Goal: Task Accomplishment & Management: Use online tool/utility

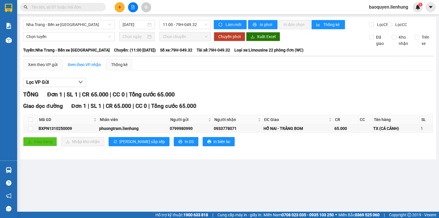
click at [85, 12] on div "Kết quả tìm kiếm ( 0 ) Bộ lọc No Data" at bounding box center [55, 7] width 111 height 10
click at [84, 9] on input "text" at bounding box center [64, 7] width 67 height 6
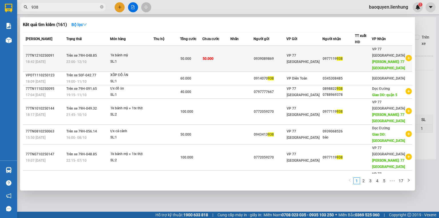
type input "938"
click at [170, 63] on td at bounding box center [166, 59] width 27 height 26
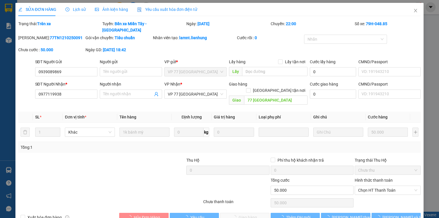
type input "0939089869"
type input "0977119938"
type input "77 [GEOGRAPHIC_DATA]"
type input "0"
type input "50.000"
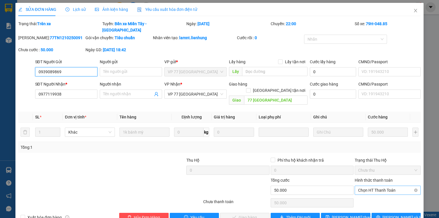
click at [377, 186] on span "Chọn HT Thanh Toán" at bounding box center [387, 190] width 59 height 9
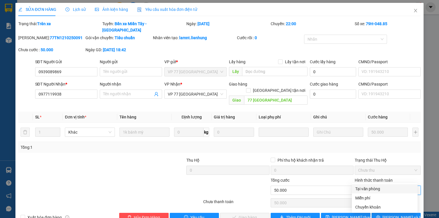
click at [376, 188] on div "Tại văn phòng" at bounding box center [384, 188] width 59 height 6
type input "0"
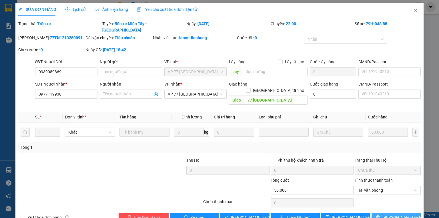
click at [391, 214] on span "[PERSON_NAME] và In" at bounding box center [402, 217] width 40 height 6
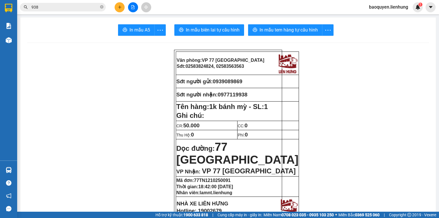
click at [133, 7] on icon "file-add" at bounding box center [133, 7] width 4 height 4
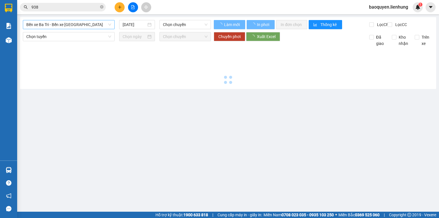
click at [79, 24] on span "Bến xe Ba Tri - Bến xe [GEOGRAPHIC_DATA]" at bounding box center [68, 24] width 85 height 9
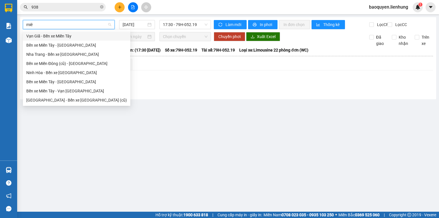
type input "miên"
click at [74, 52] on div "Nha Trang - Bến xe [GEOGRAPHIC_DATA]" at bounding box center [76, 54] width 101 height 6
type input "[DATE]"
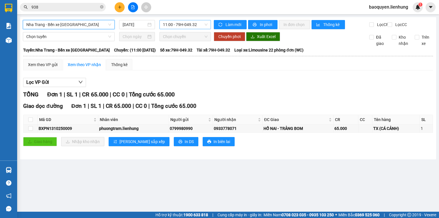
click at [176, 23] on span "11:00 - 79H-049.32" at bounding box center [185, 24] width 45 height 9
click at [185, 53] on div "12:30 - 79H-048.85" at bounding box center [185, 54] width 45 height 6
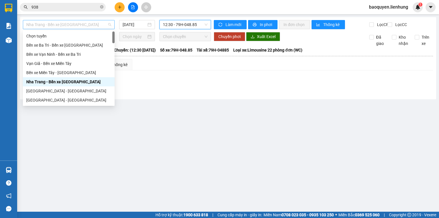
click at [47, 26] on span "Nha Trang - Bến xe [GEOGRAPHIC_DATA]" at bounding box center [68, 24] width 85 height 9
type input "ki"
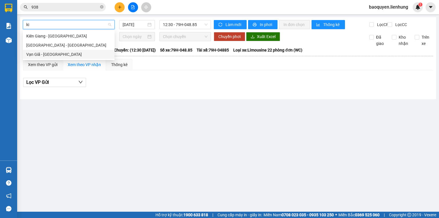
click at [62, 53] on div "Vạn Giã - [GEOGRAPHIC_DATA]" at bounding box center [68, 54] width 85 height 6
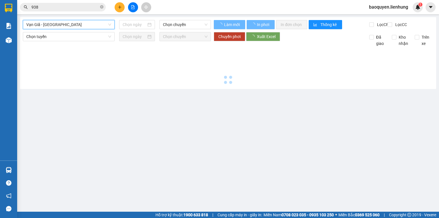
type input "[DATE]"
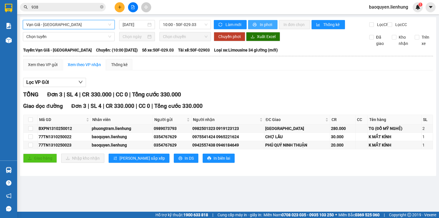
click at [268, 21] on button "In phơi" at bounding box center [262, 24] width 29 height 9
click at [165, 13] on div "Kết quả tìm kiếm ( 161 ) Bộ lọc Mã ĐH Trạng thái Món hàng Thu hộ Tổng cước Chưa…" at bounding box center [219, 7] width 439 height 14
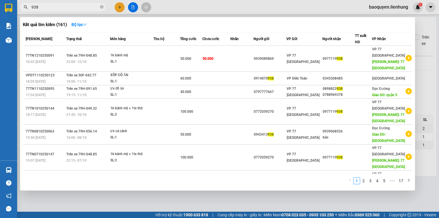
click at [74, 9] on input "938" at bounding box center [64, 7] width 67 height 6
click at [237, 10] on div at bounding box center [219, 109] width 439 height 218
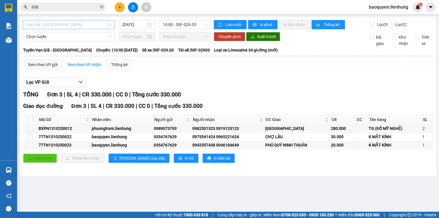
click at [79, 24] on span "Vạn Giã - [GEOGRAPHIC_DATA]" at bounding box center [68, 24] width 85 height 9
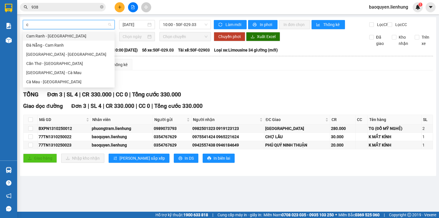
type input "cà"
click at [75, 74] on div "[GEOGRAPHIC_DATA] - Cà Mau" at bounding box center [68, 72] width 85 height 6
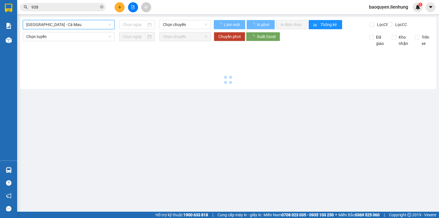
type input "[DATE]"
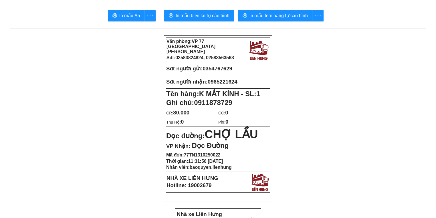
click at [224, 68] on span "0354767629" at bounding box center [217, 68] width 30 height 6
copy span "0354767629"
drag, startPoint x: 195, startPoint y: 99, endPoint x: 234, endPoint y: 100, distance: 38.3
click at [234, 100] on p "Ghi chú: 0911878729" at bounding box center [217, 103] width 103 height 8
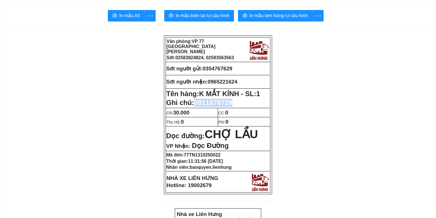
copy span "0911878729"
click at [217, 14] on span "In mẫu biên lai tự cấu hình" at bounding box center [202, 15] width 54 height 7
click at [269, 15] on span "In mẫu tem hàng tự cấu hình" at bounding box center [278, 15] width 58 height 7
click at [283, 14] on span "In mẫu tem hàng tự cấu hình" at bounding box center [278, 15] width 58 height 7
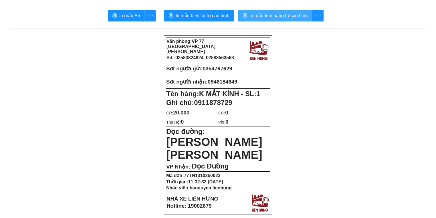
click at [265, 13] on span "In mẫu tem hàng tự cấu hình" at bounding box center [278, 15] width 58 height 7
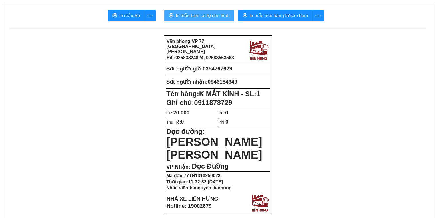
click at [196, 19] on span "In mẫu biên lai tự cấu hình" at bounding box center [202, 15] width 54 height 7
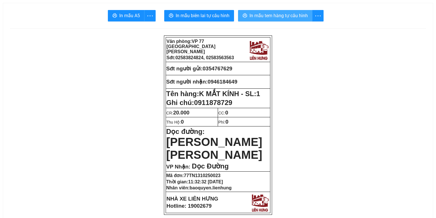
click at [272, 21] on button "In mẫu tem hàng tự cấu hình" at bounding box center [275, 15] width 74 height 11
click at [273, 17] on span "In mẫu tem hàng tự cấu hình" at bounding box center [278, 15] width 58 height 7
